Goal: Transaction & Acquisition: Purchase product/service

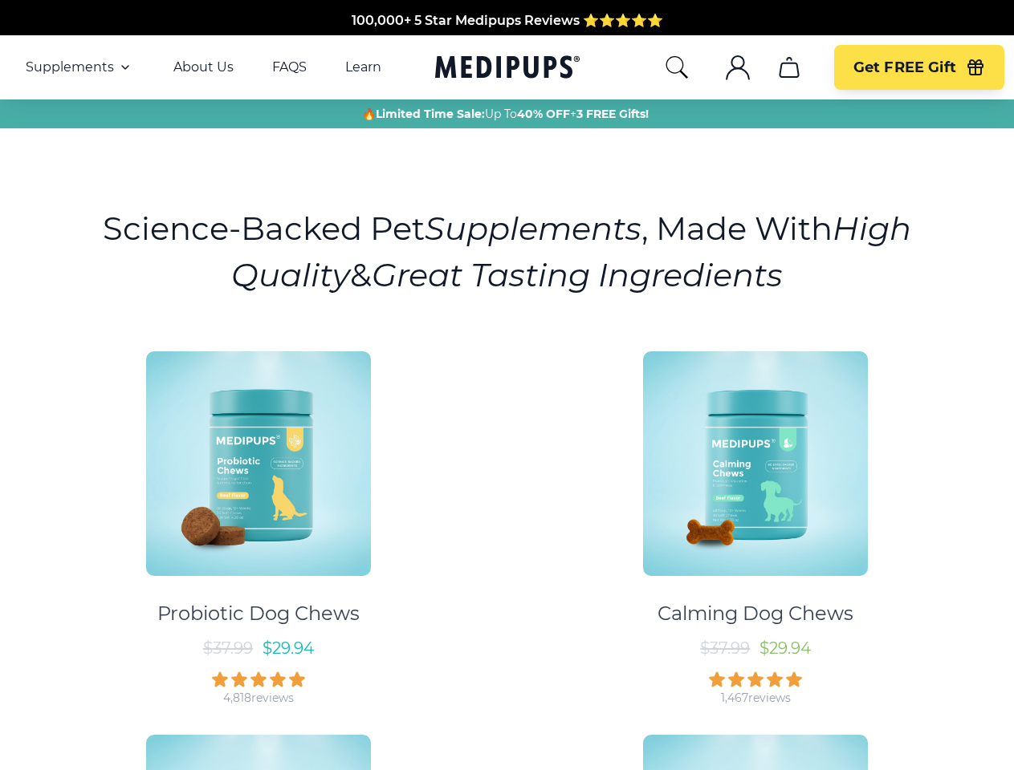
click at [506, 385] on div "Probiotic Dog Chews $ 37.99 $ 29.94 4,818 reviews Calming Dog Chews $ 37.99 $ 2…" at bounding box center [507, 713] width 994 height 753
click at [79, 67] on span "Supplements" at bounding box center [70, 67] width 88 height 16
click at [124, 67] on icon "button" at bounding box center [125, 67] width 19 height 19
click at [676, 67] on icon "search" at bounding box center [677, 68] width 26 height 26
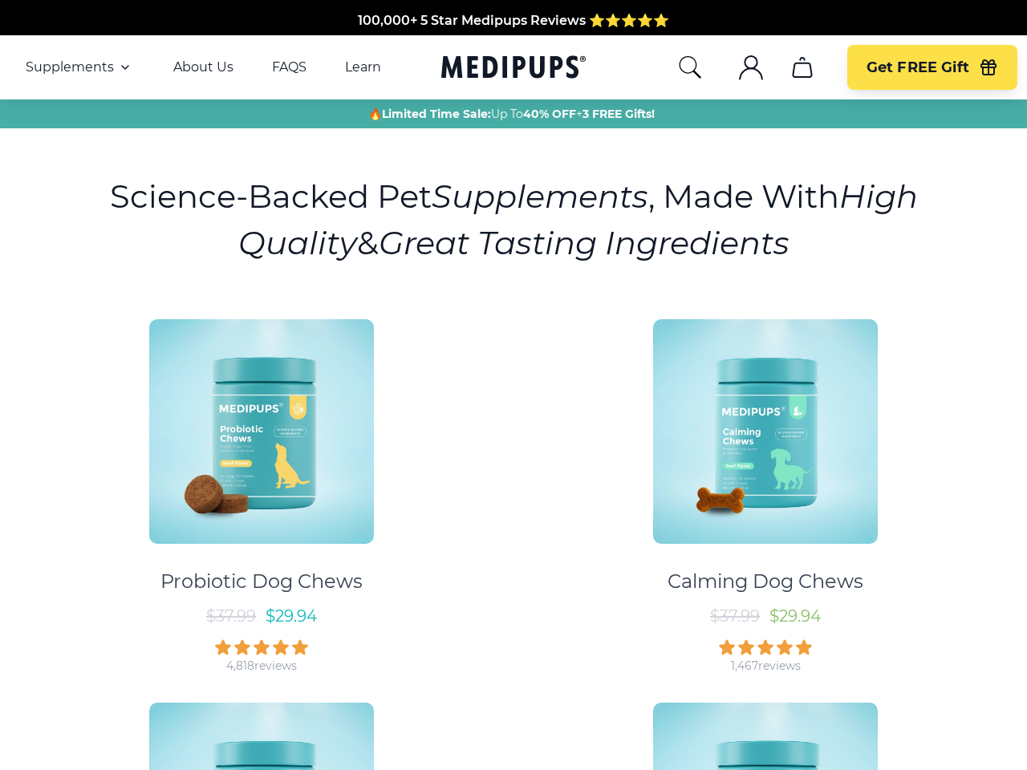
click at [738, 67] on icon ".cls-1{fill:none;stroke:currentColor;stroke-miterlimit:10;stroke-width:1.5px;}" at bounding box center [751, 68] width 26 height 26
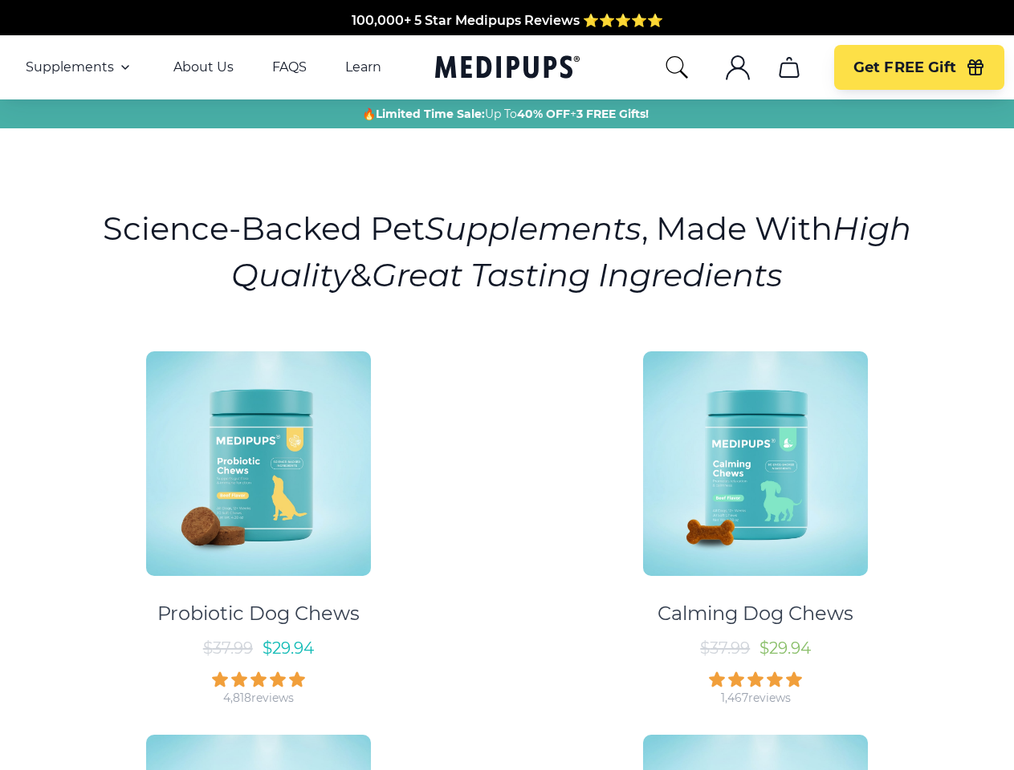
click at [788, 67] on icon "cart" at bounding box center [789, 68] width 26 height 26
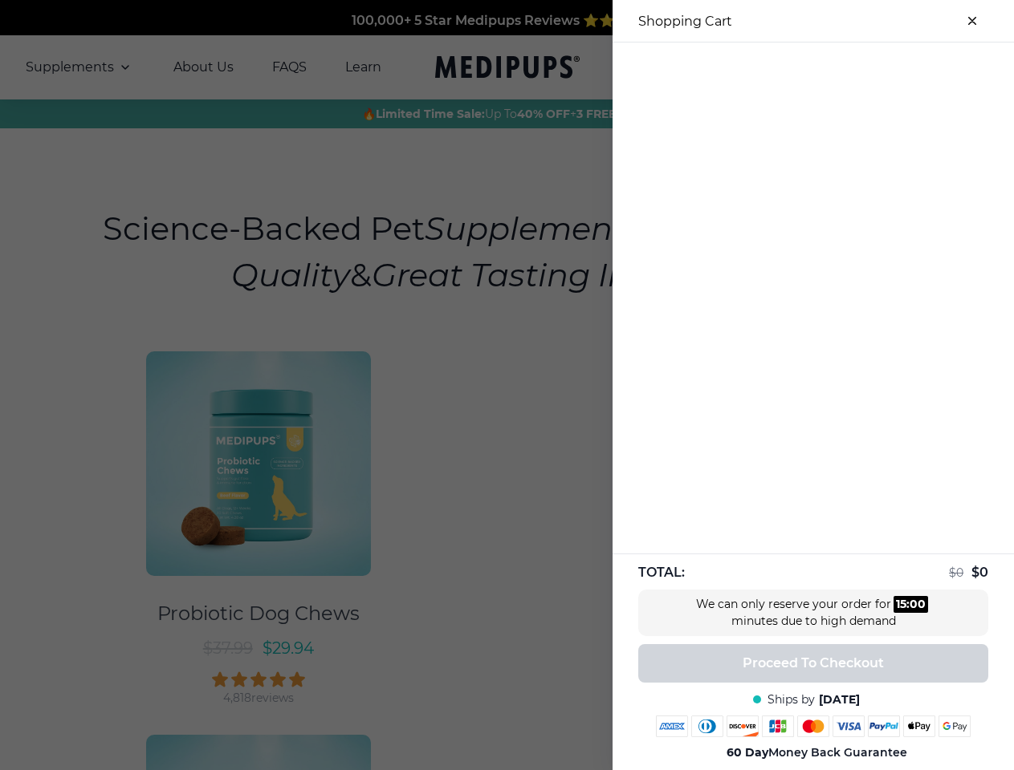
click at [788, 67] on div "100,000+ 5 Star Medipups Reviews ⭐️⭐️⭐️⭐️⭐️ Made In The USA from domestic & glo…" at bounding box center [507, 752] width 1014 height 1505
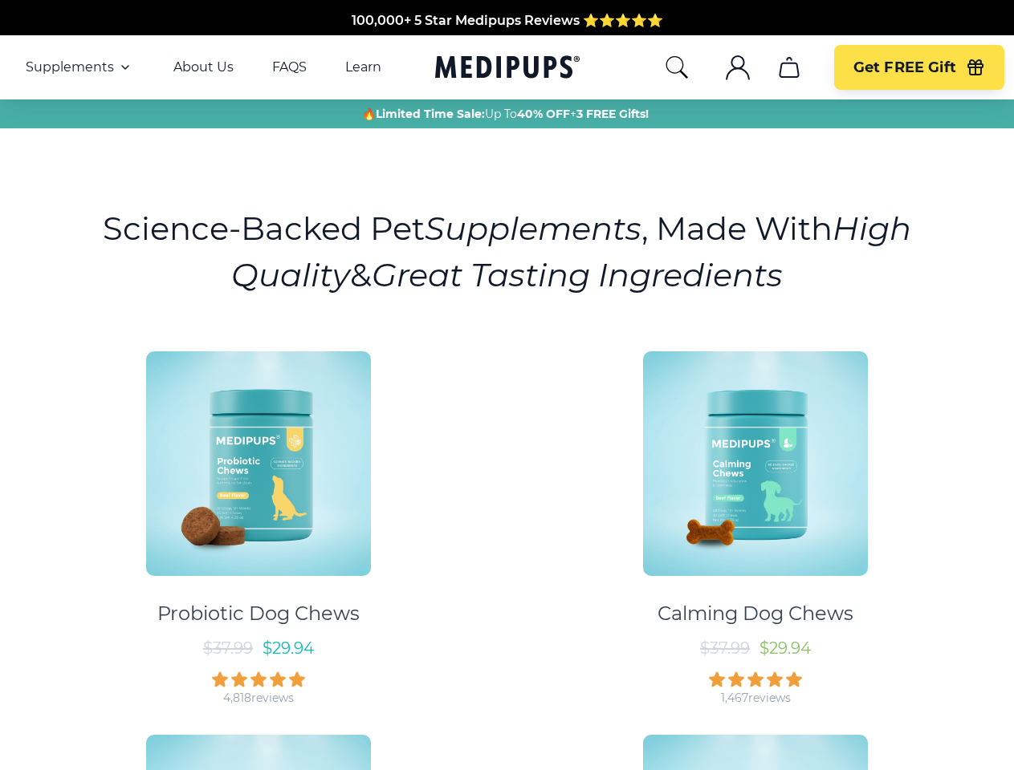
click at [918, 67] on span "Get FREE Gift" at bounding box center [904, 68] width 103 height 18
